Goal: Find specific page/section: Find specific page/section

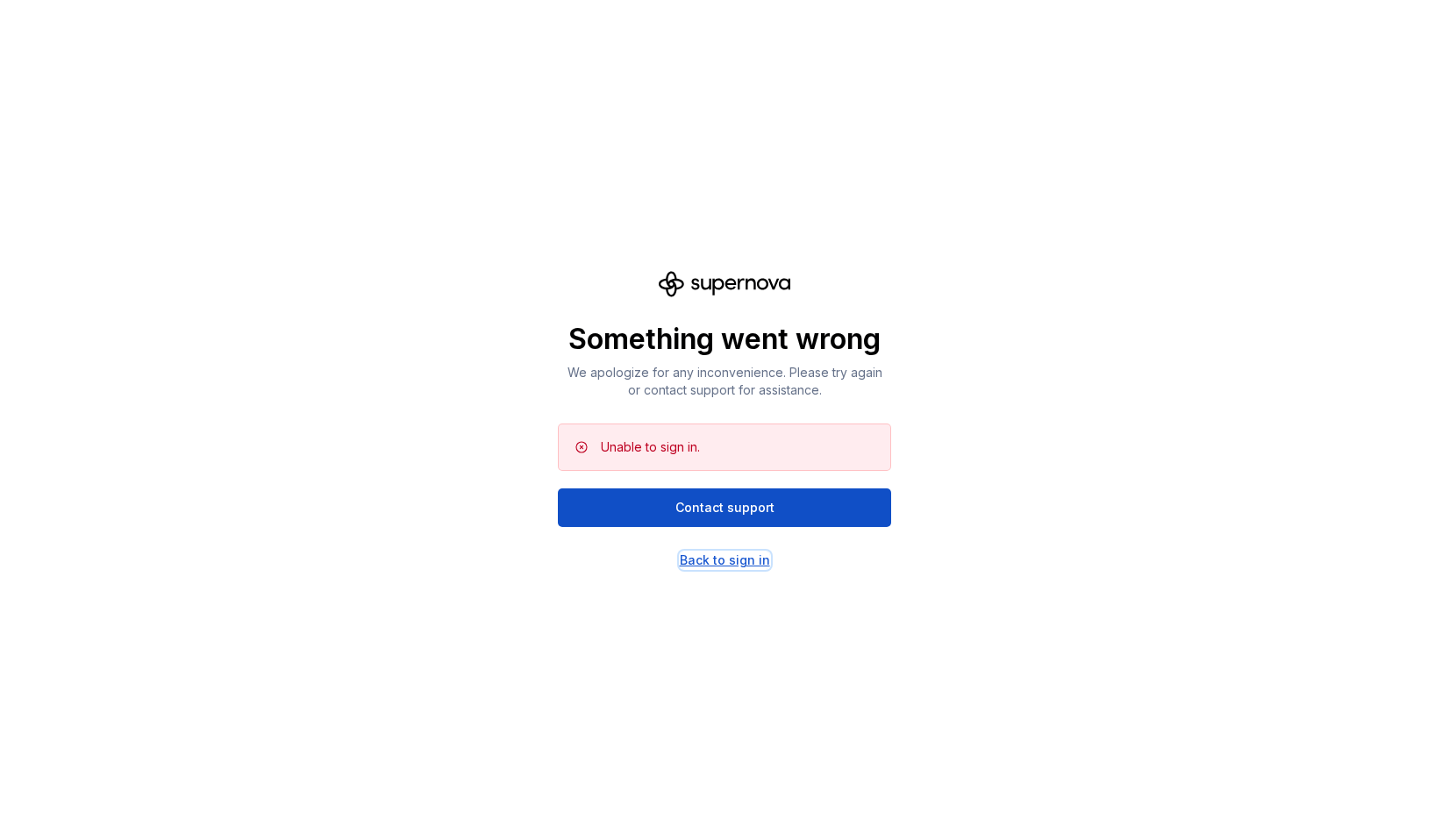
click at [689, 553] on div "Back to sign in" at bounding box center [724, 560] width 90 height 18
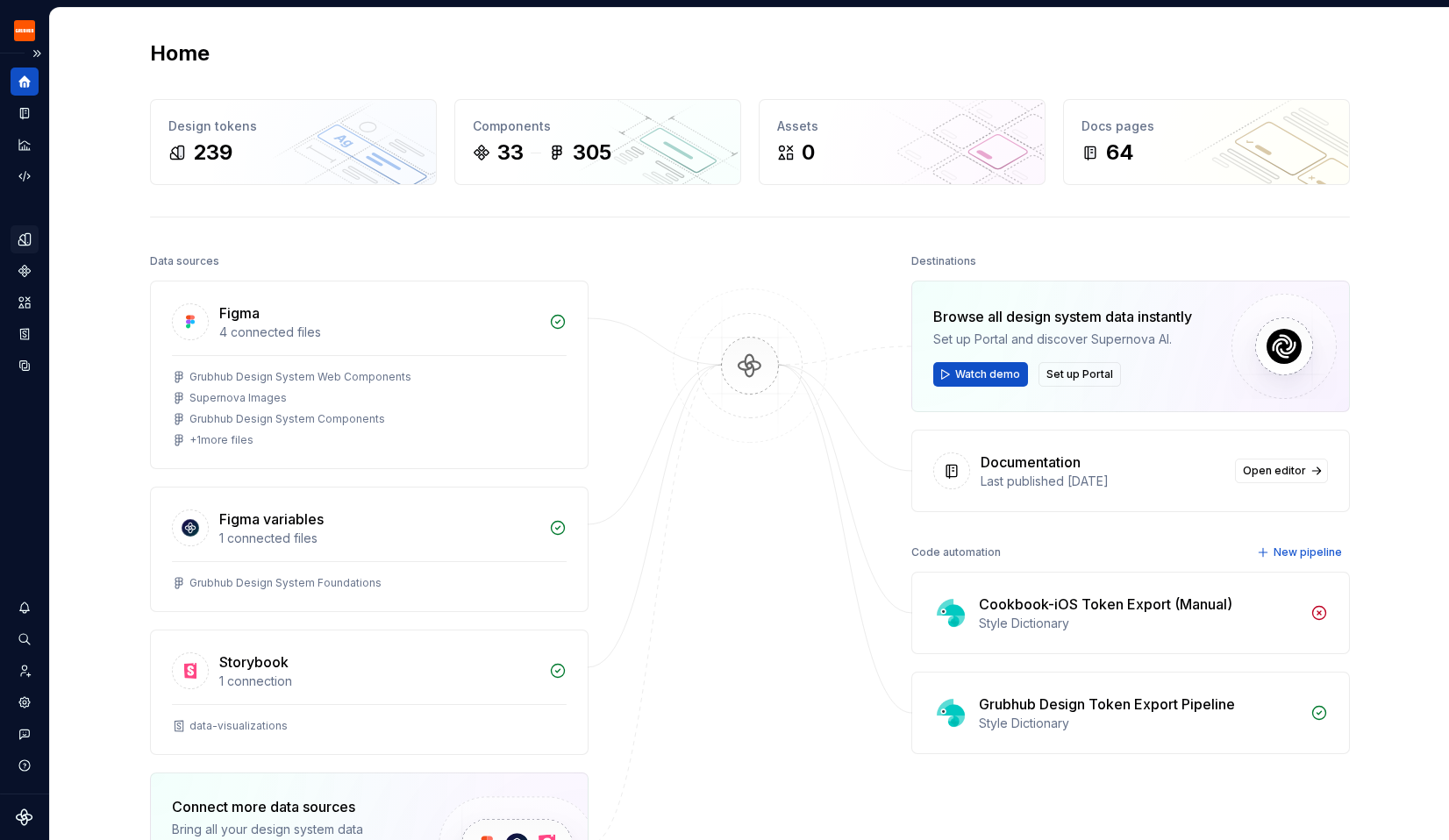
click at [25, 238] on icon "Design tokens" at bounding box center [25, 240] width 16 height 16
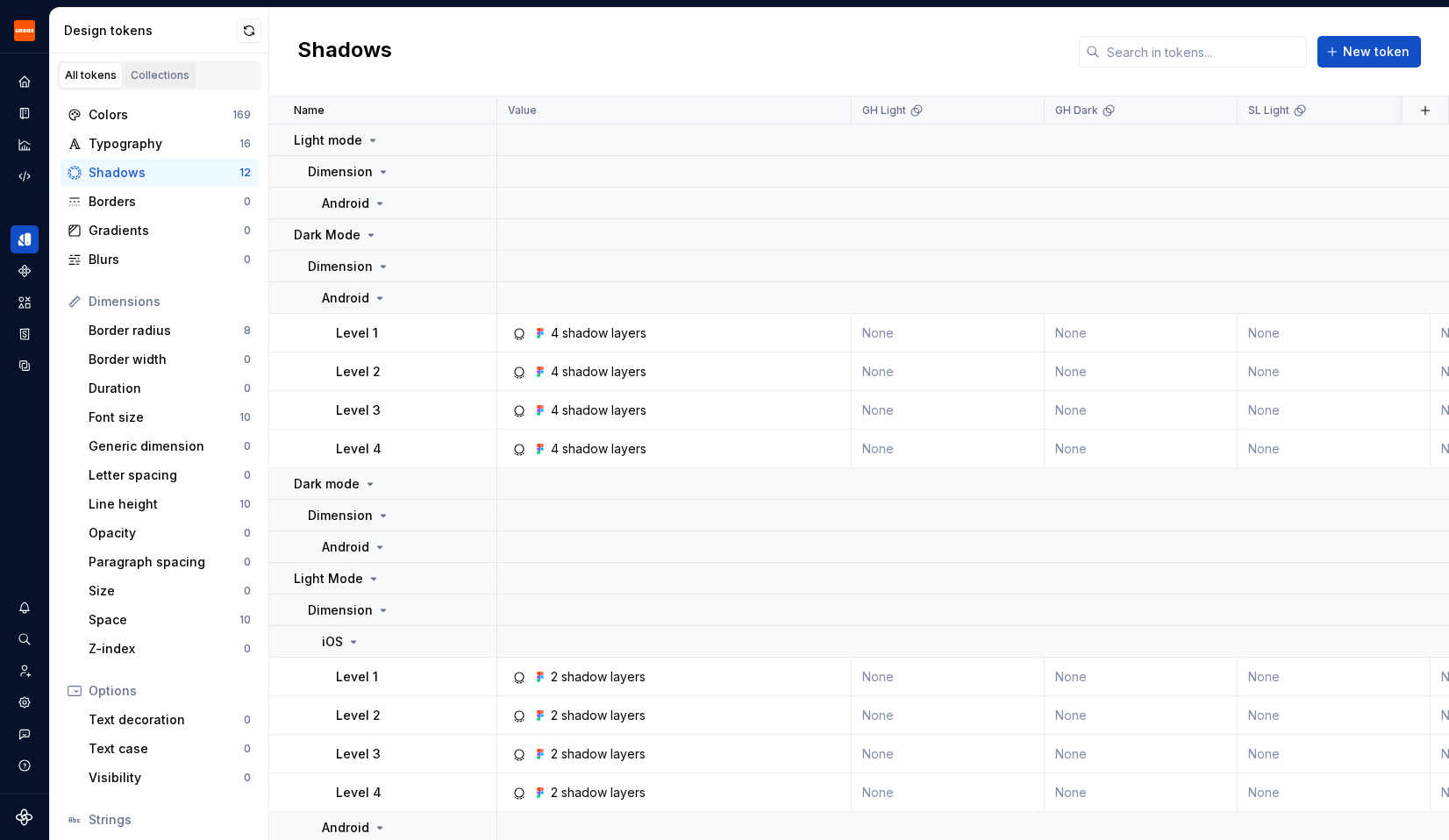
click at [172, 68] on div "Collections" at bounding box center [160, 75] width 59 height 14
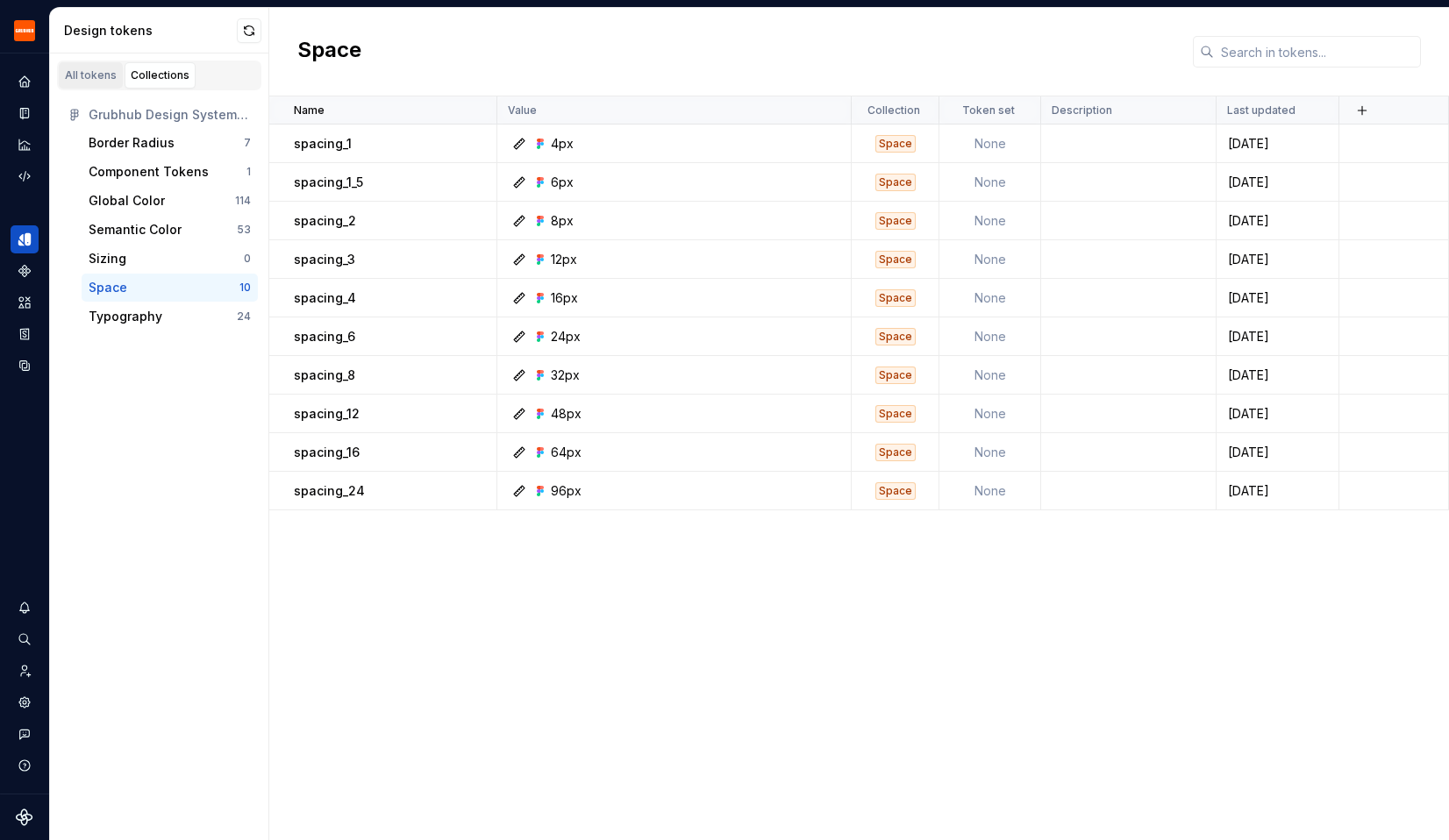
click at [97, 77] on div "All tokens" at bounding box center [90, 75] width 52 height 14
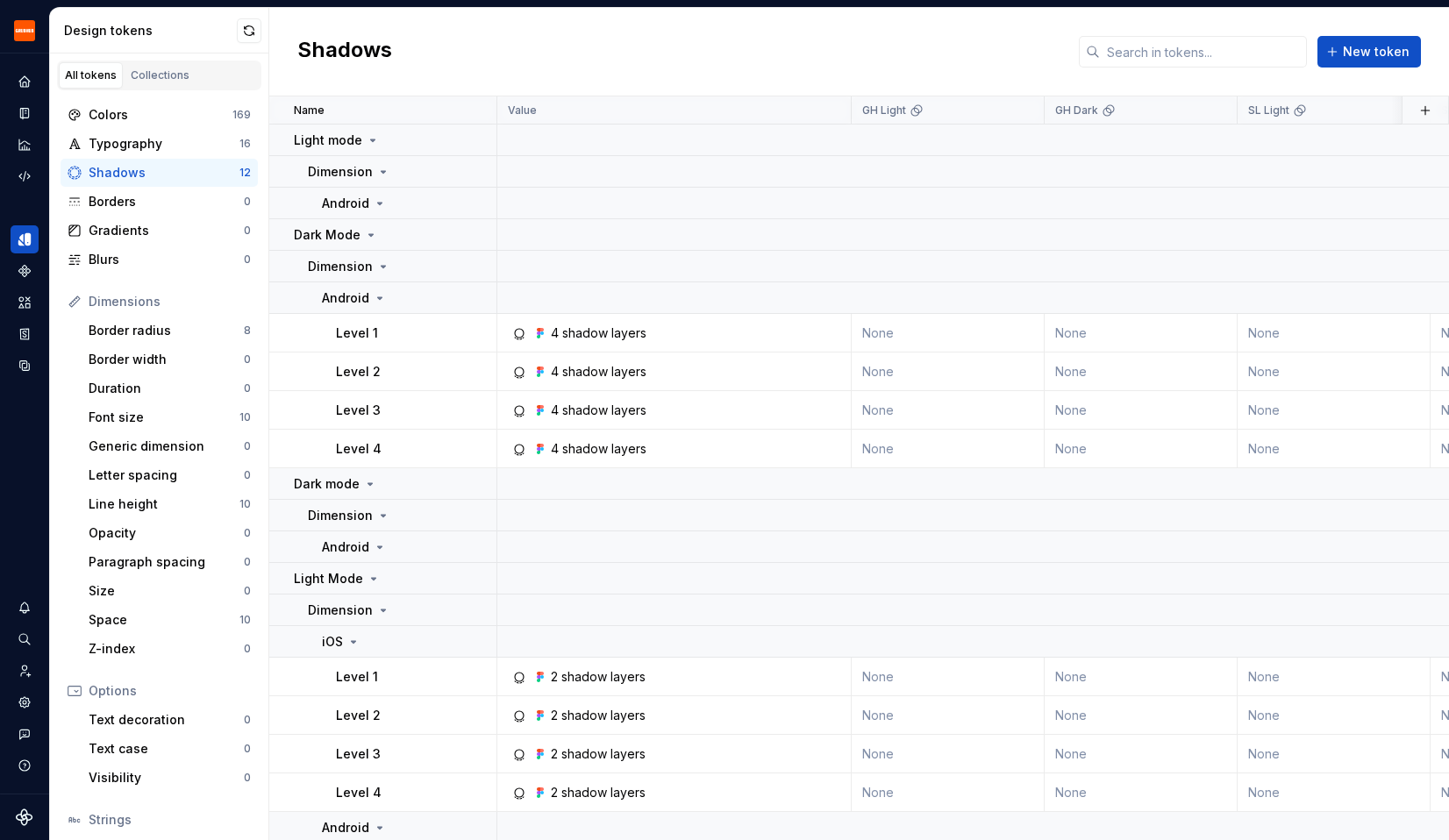
click at [122, 305] on div "Dimensions" at bounding box center [170, 301] width 163 height 18
click at [185, 89] on div "All tokens Collections" at bounding box center [159, 75] width 204 height 30
click at [170, 78] on div "Collections" at bounding box center [160, 75] width 59 height 14
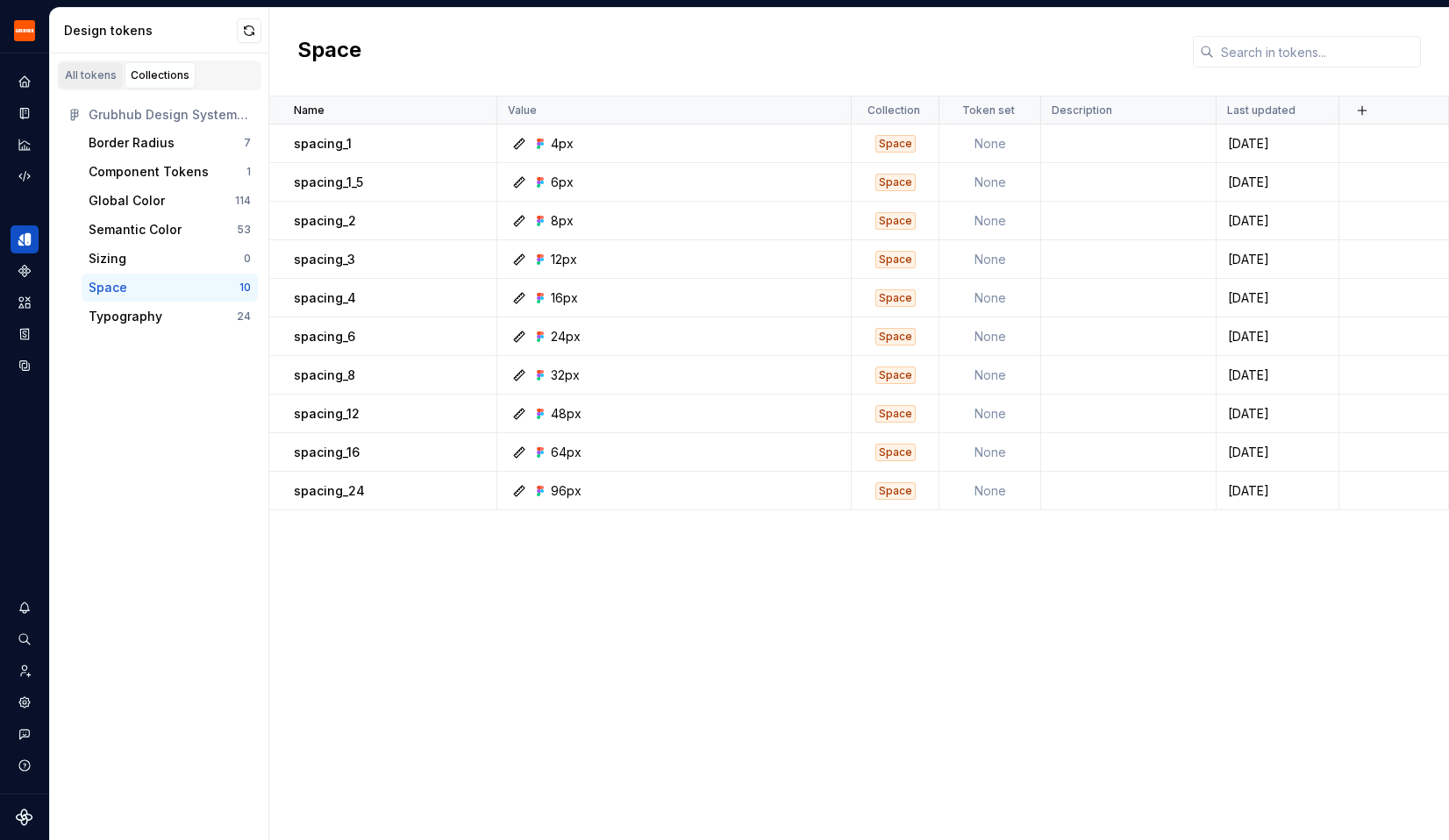
click at [88, 87] on link "All tokens" at bounding box center [90, 75] width 64 height 27
